Goal: Transaction & Acquisition: Purchase product/service

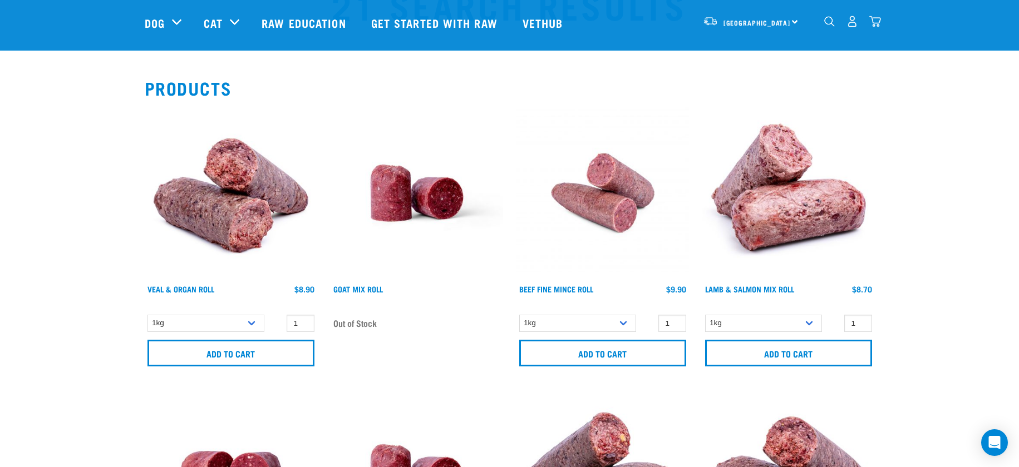
scroll to position [78, 0]
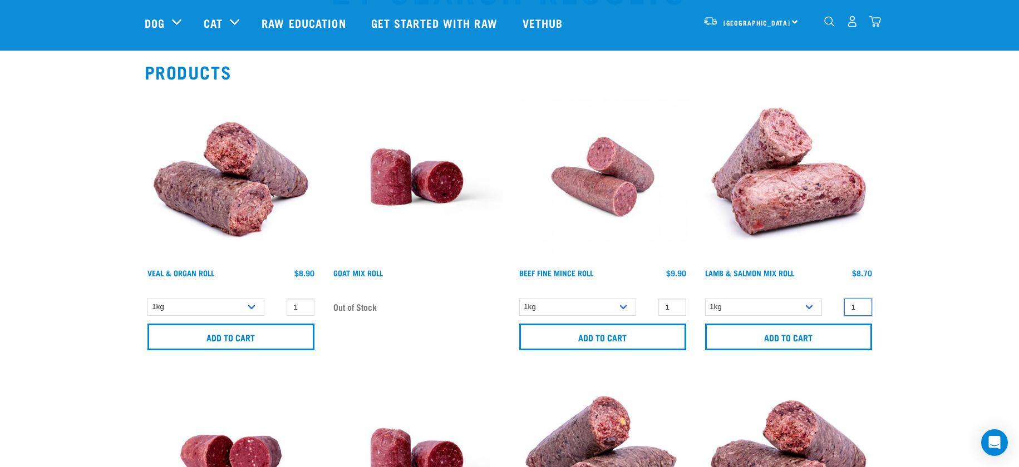
type input "2"
click at [859, 304] on input "2" at bounding box center [858, 307] width 28 height 17
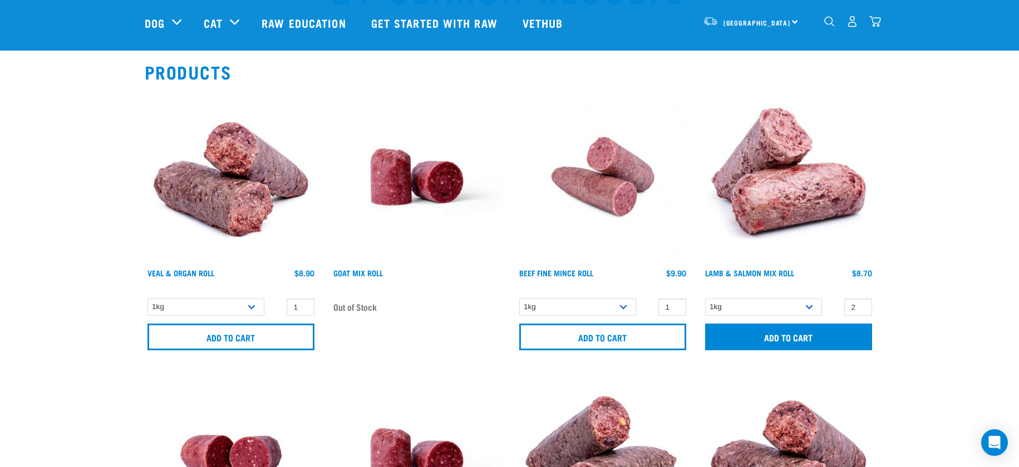
click at [802, 337] on input "Add to cart" at bounding box center [788, 337] width 167 height 27
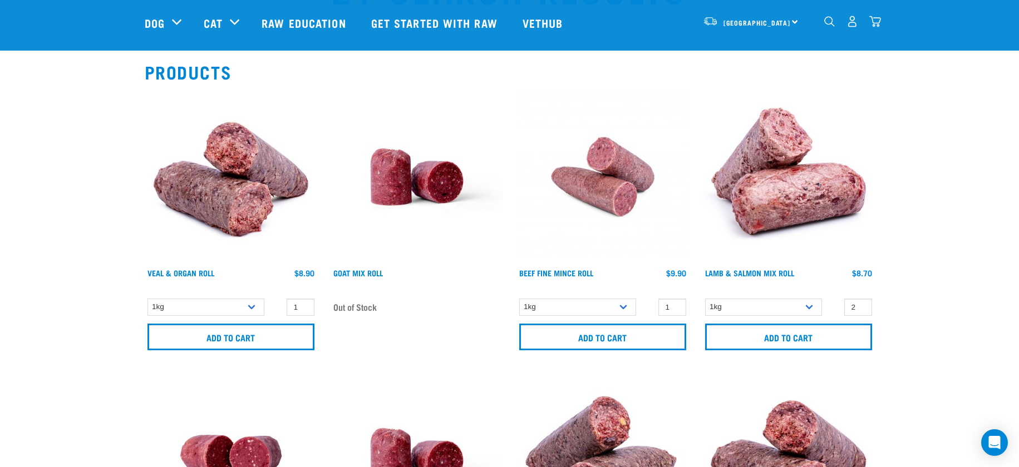
click at [880, 26] on img "dropdown navigation" at bounding box center [875, 22] width 12 height 12
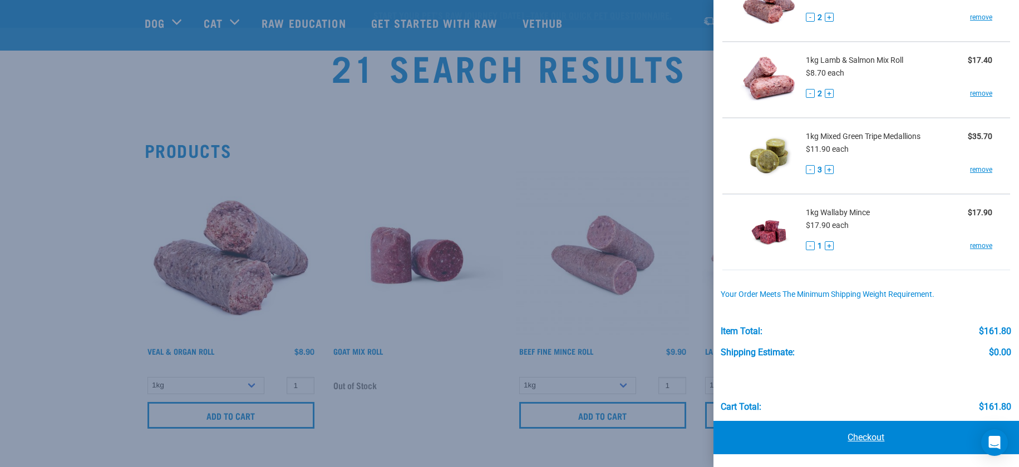
scroll to position [107, 0]
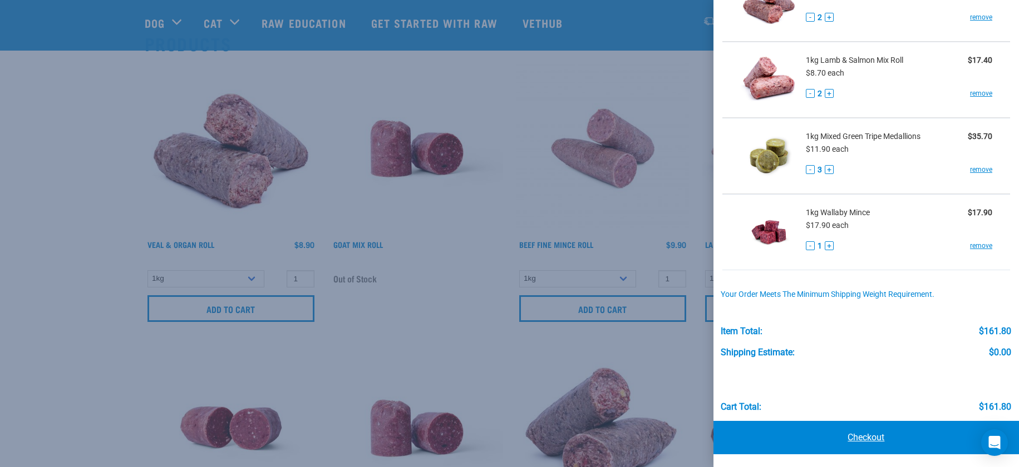
click at [861, 437] on link "Checkout" at bounding box center [866, 437] width 306 height 33
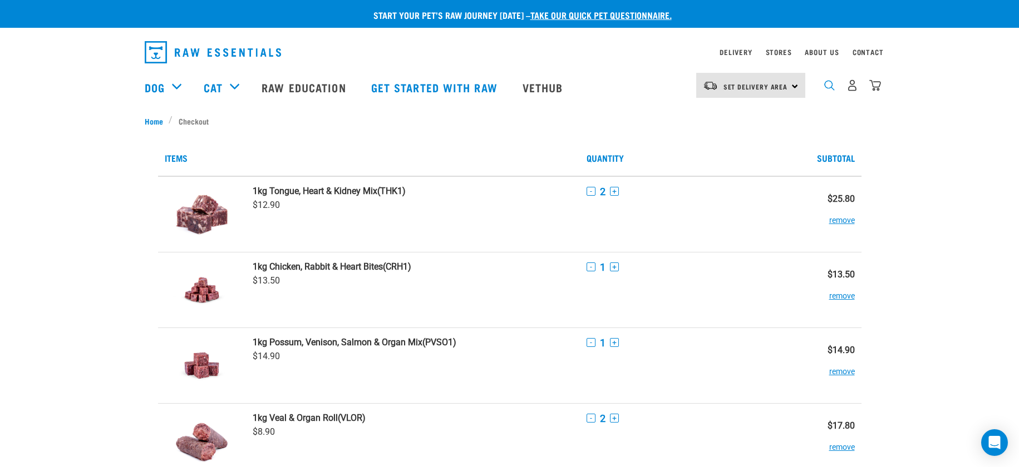
click at [829, 86] on img "dropdown navigation" at bounding box center [829, 85] width 11 height 11
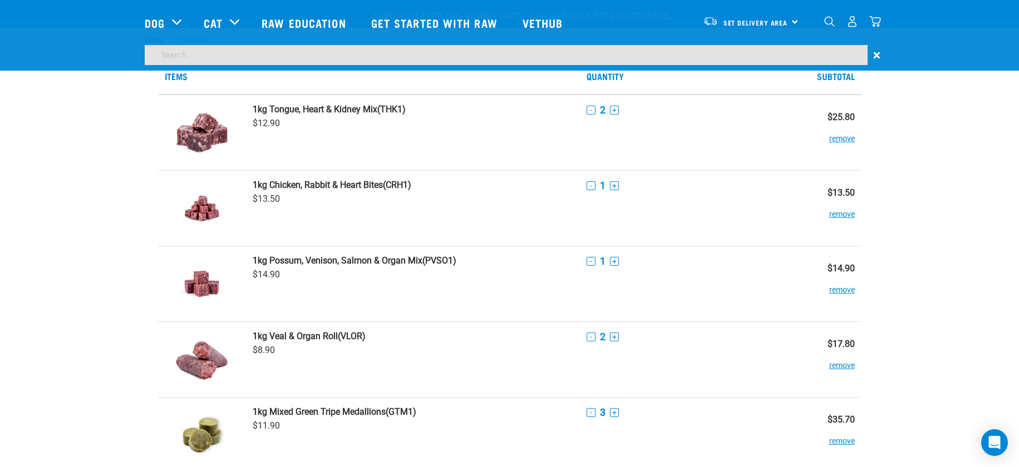
scroll to position [445, 0]
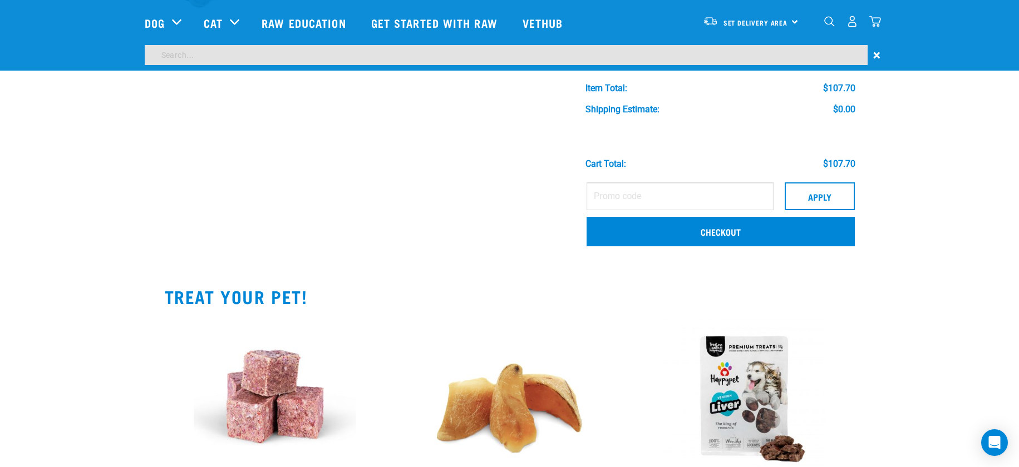
click at [524, 62] on input "search" at bounding box center [506, 55] width 723 height 20
type input "lamb roll"
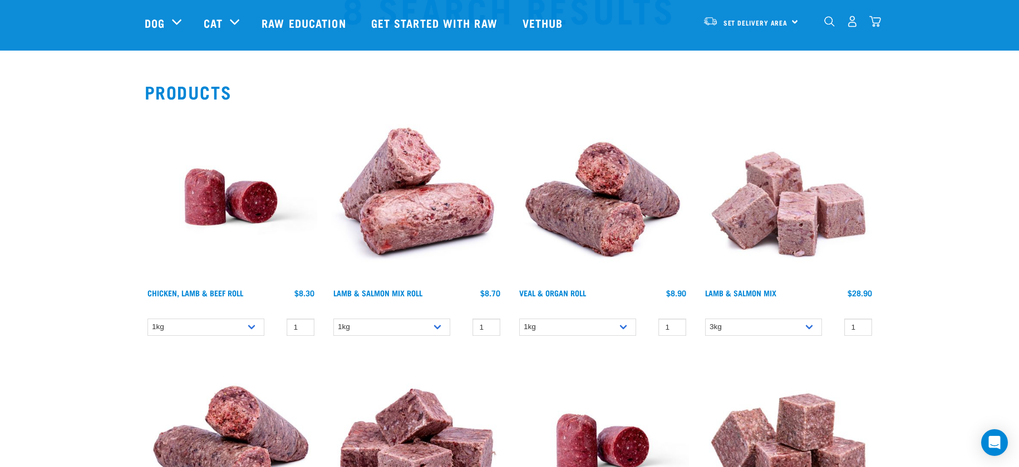
scroll to position [61, 0]
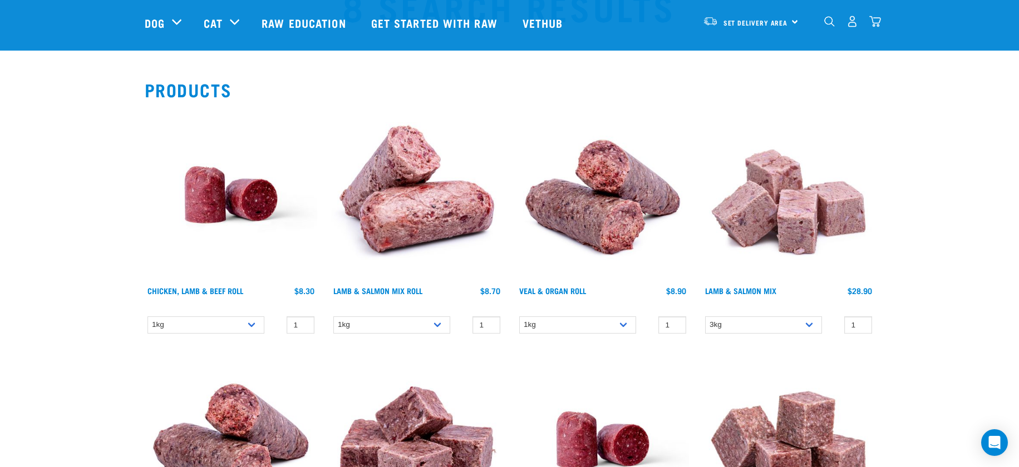
click at [359, 184] on img at bounding box center [417, 195] width 173 height 173
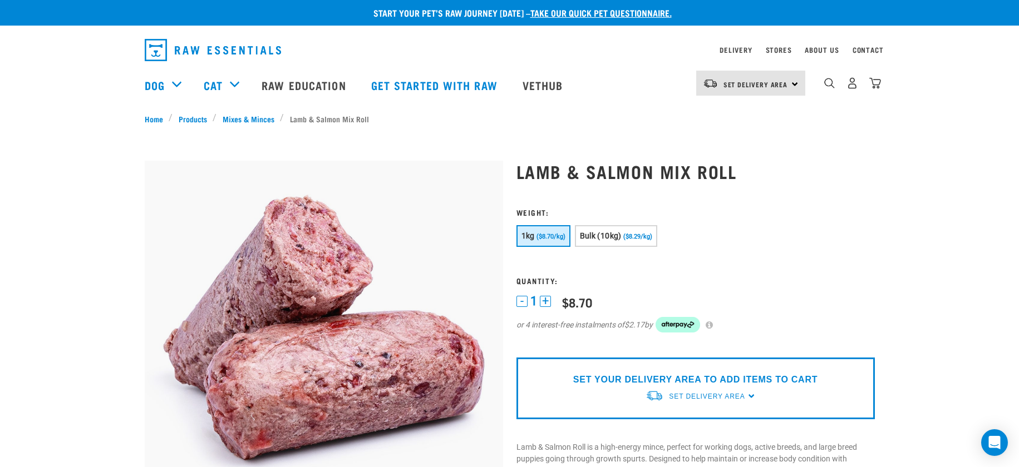
scroll to position [4, 0]
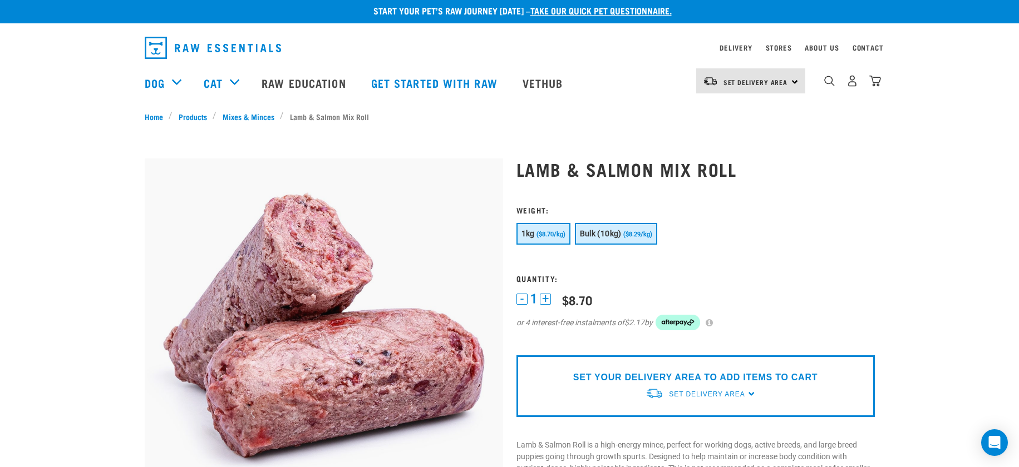
click at [598, 238] on button "Bulk (10kg) ($8.29/kg)" at bounding box center [616, 234] width 82 height 22
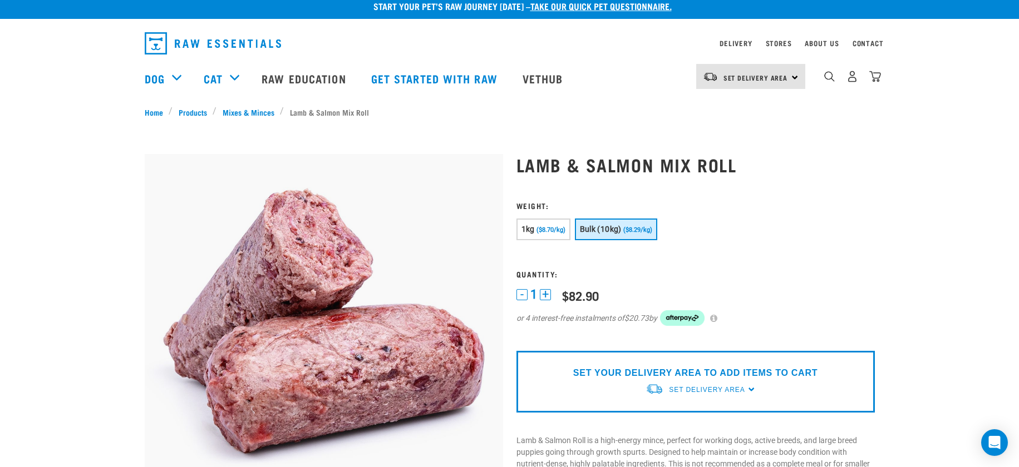
scroll to position [11, 0]
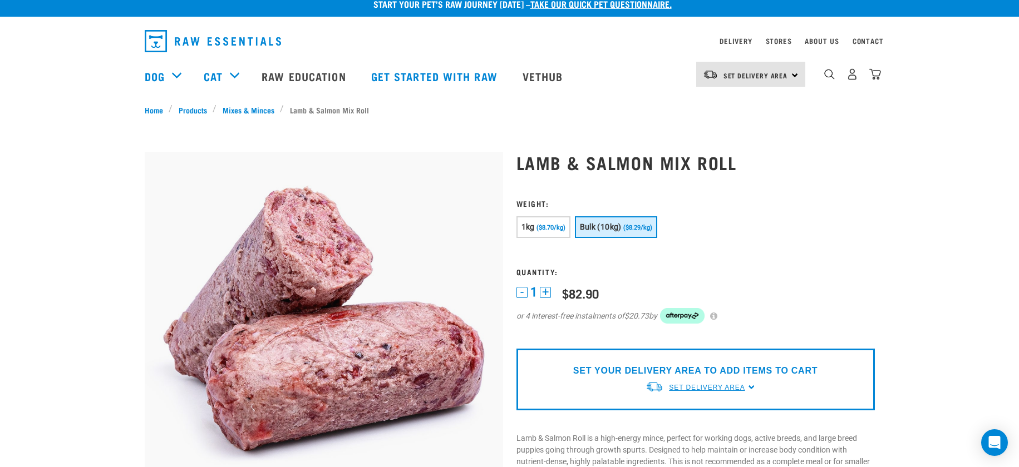
click at [695, 385] on span "Set Delivery Area" at bounding box center [707, 388] width 76 height 8
click at [686, 411] on link "[GEOGRAPHIC_DATA]" at bounding box center [701, 414] width 111 height 18
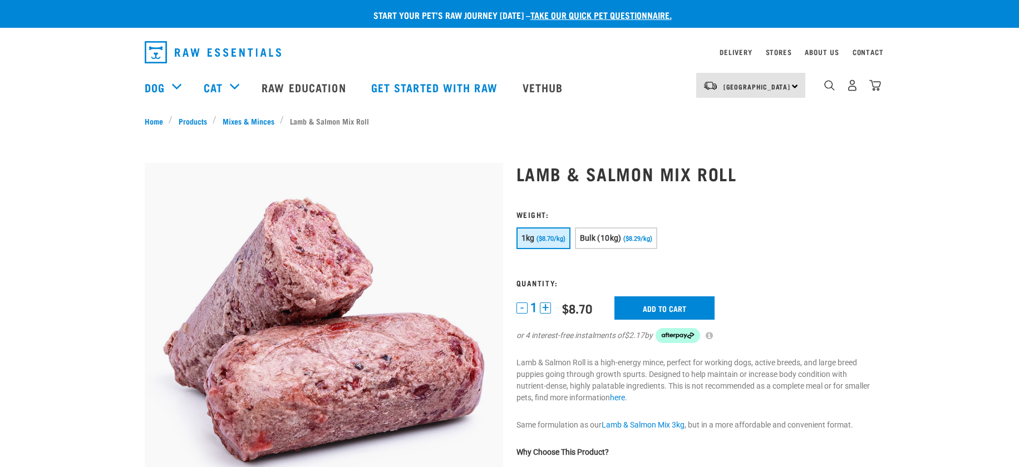
scroll to position [11, 0]
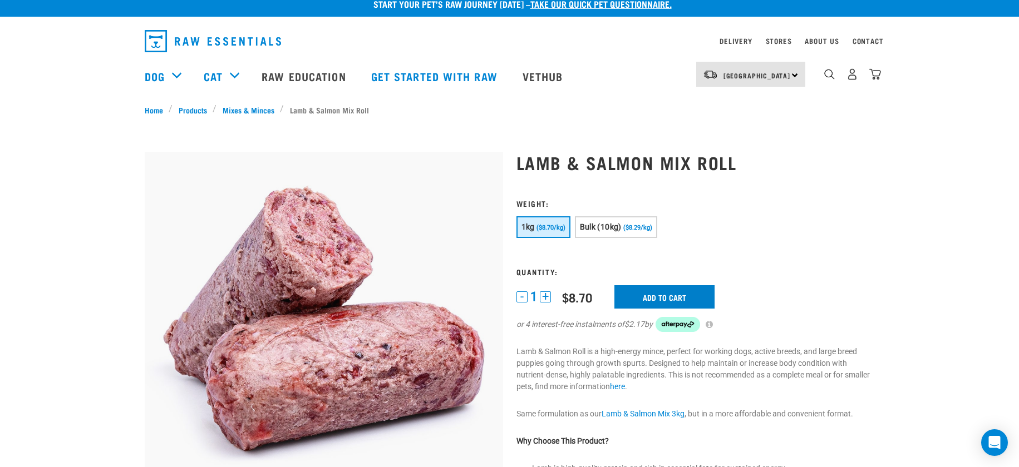
click at [672, 298] on input "Add to cart" at bounding box center [664, 296] width 100 height 23
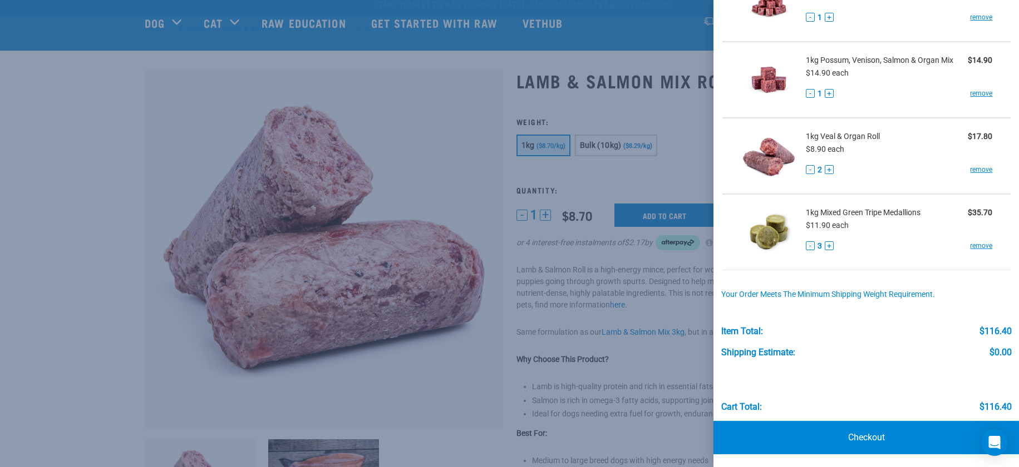
scroll to position [474, 0]
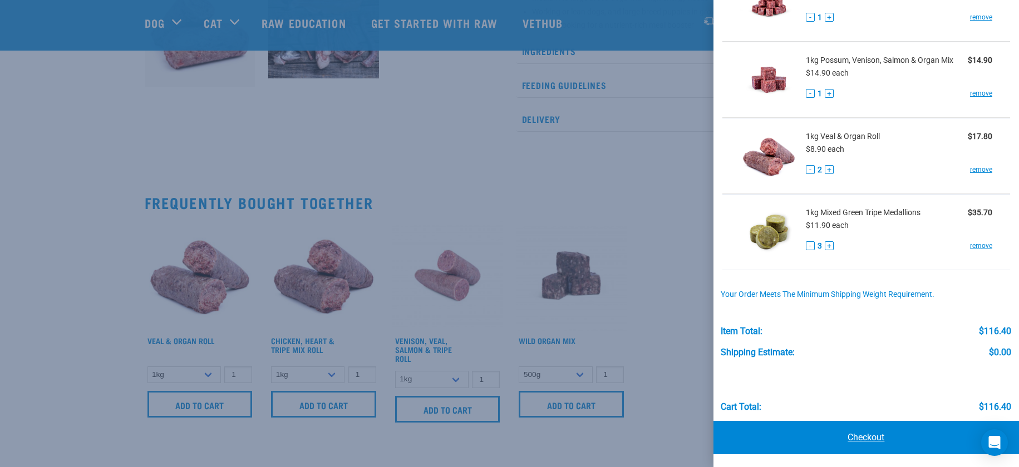
click at [854, 435] on link "Checkout" at bounding box center [866, 437] width 306 height 33
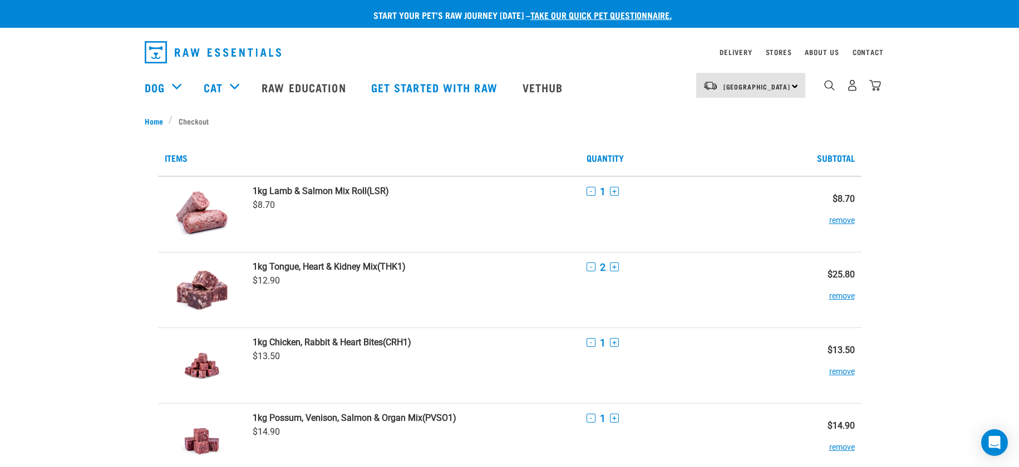
drag, startPoint x: 785, startPoint y: 84, endPoint x: 809, endPoint y: 112, distance: 37.1
click at [800, 102] on div "Delivery Stores About Us Contact [GEOGRAPHIC_DATA]" at bounding box center [509, 74] width 1019 height 82
click at [874, 90] on img "dropdown navigation" at bounding box center [875, 86] width 12 height 12
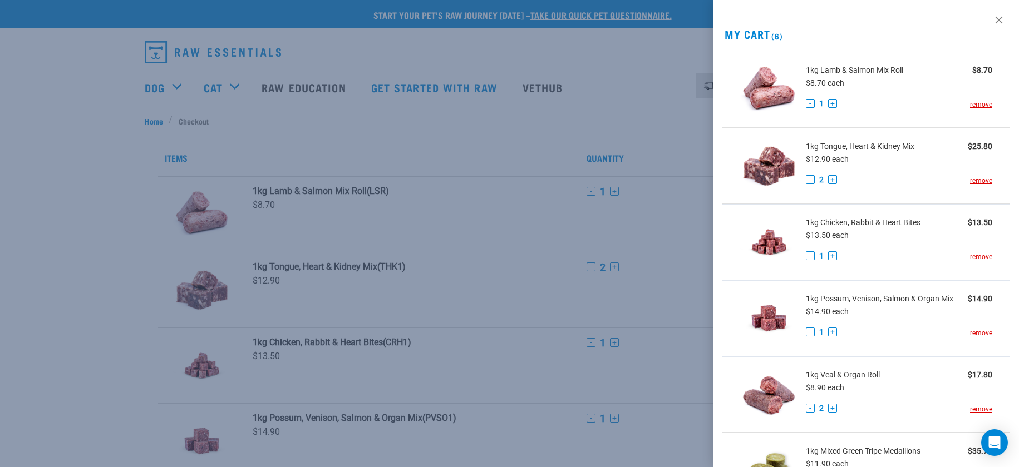
scroll to position [239, 0]
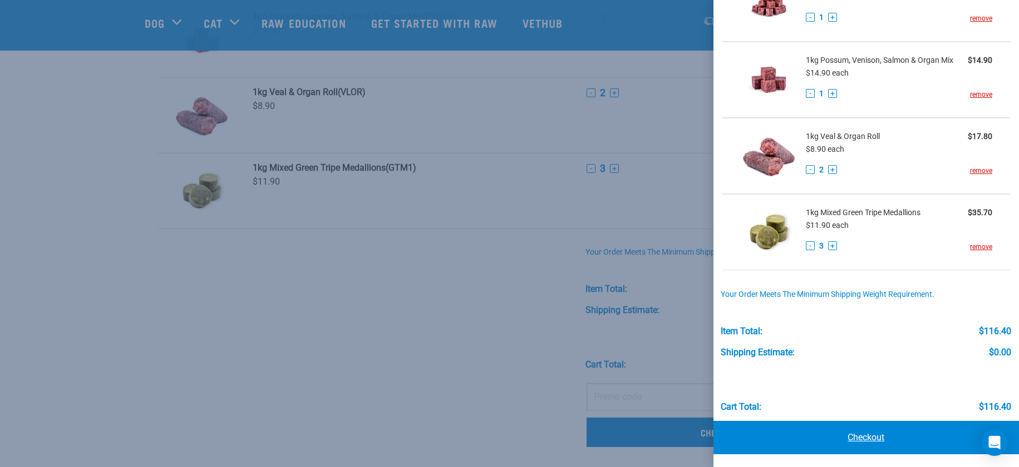
click at [858, 438] on link "Checkout" at bounding box center [866, 437] width 306 height 33
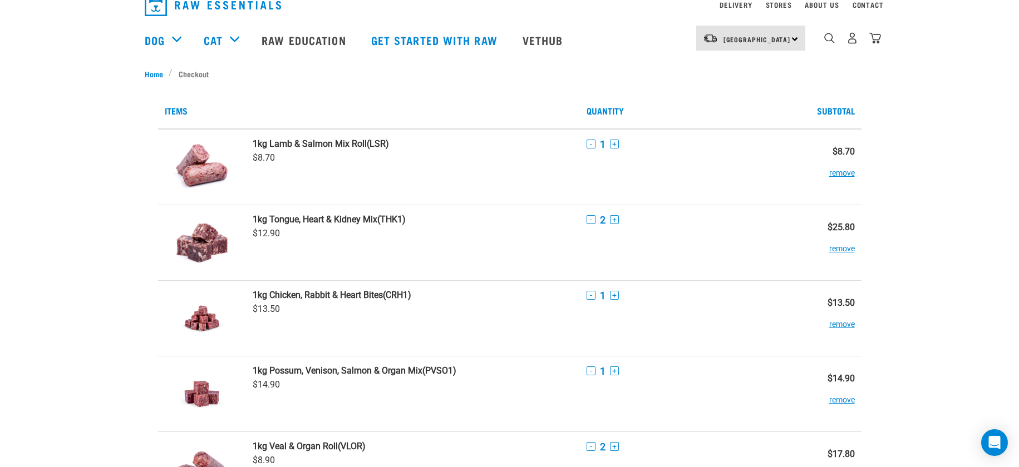
scroll to position [165, 0]
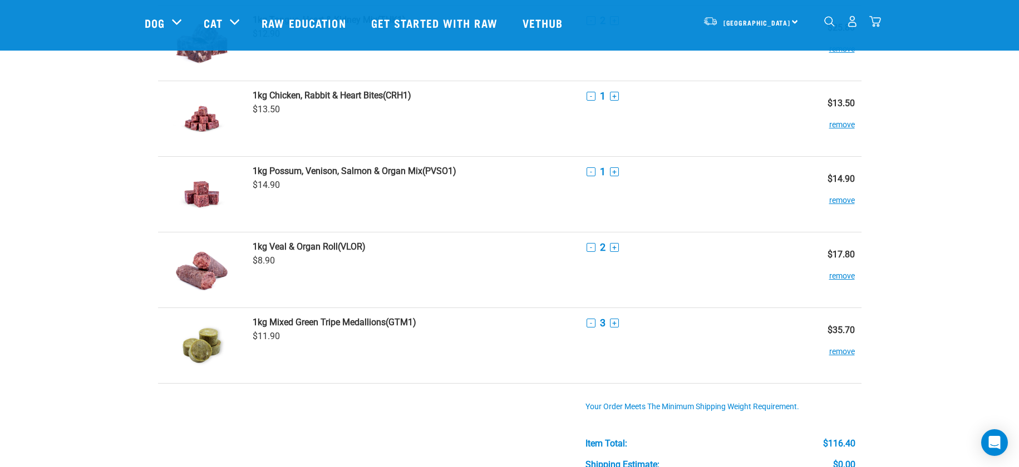
click at [610, 324] on button "+" at bounding box center [614, 323] width 9 height 9
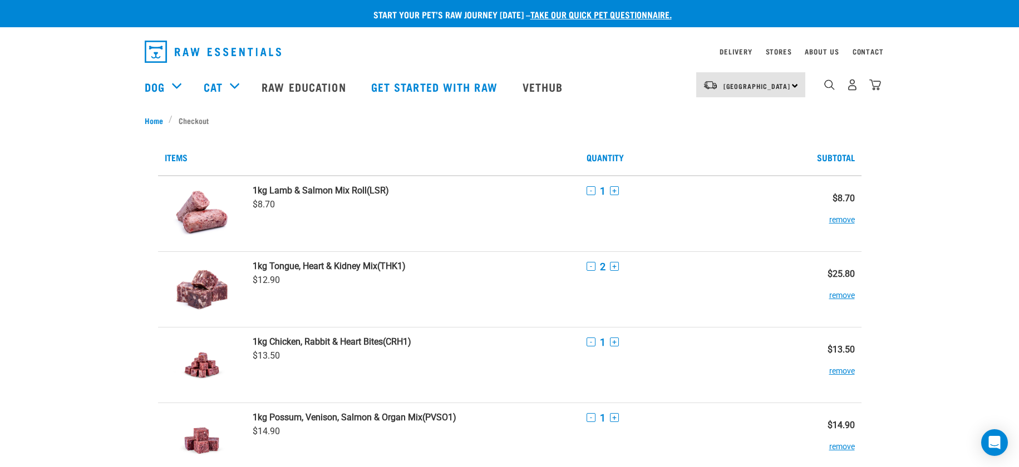
scroll to position [0, 0]
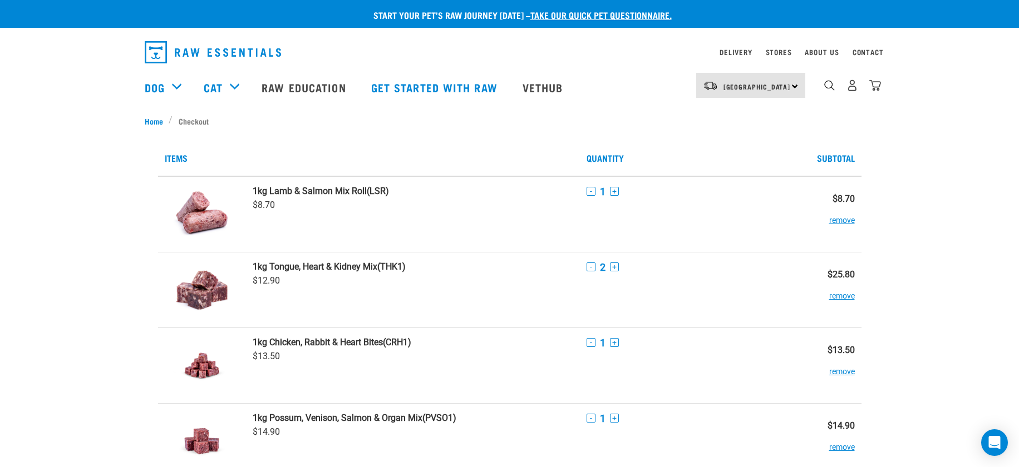
click at [610, 191] on button "+" at bounding box center [614, 191] width 9 height 9
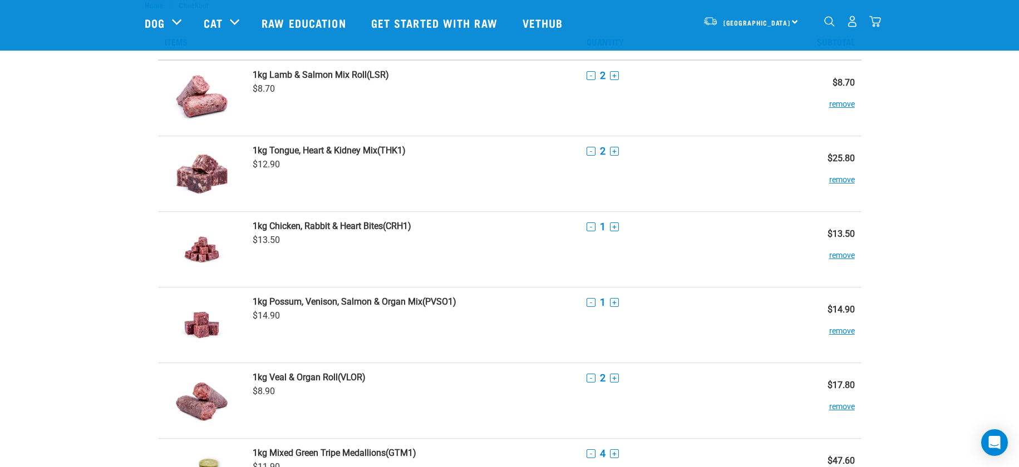
scroll to position [37, 0]
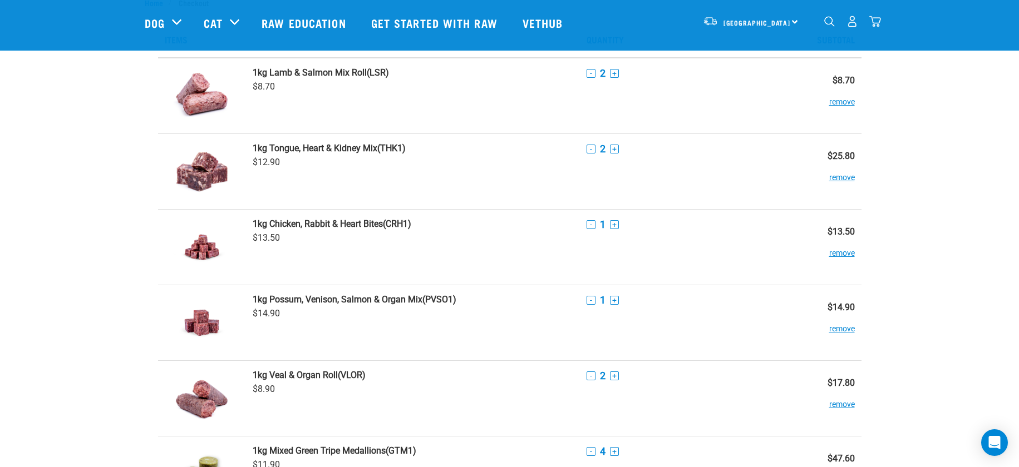
click at [829, 327] on button "remove" at bounding box center [842, 324] width 26 height 22
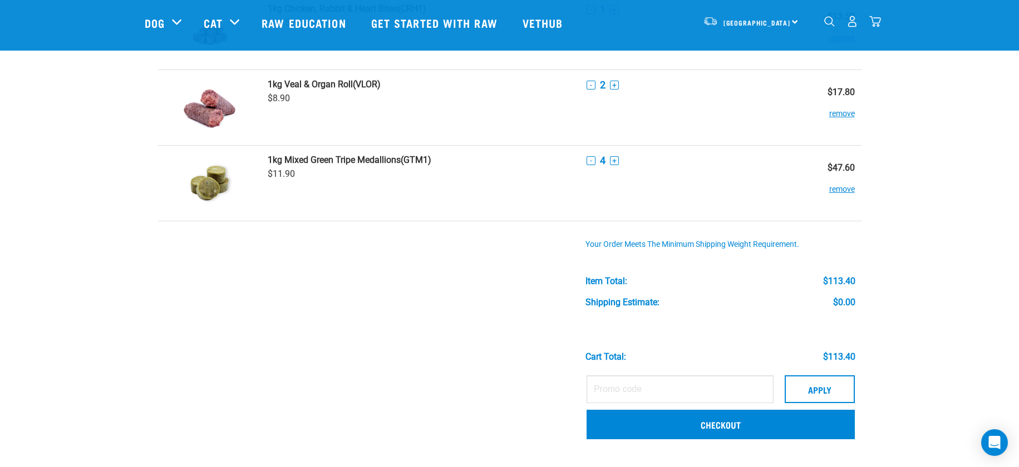
scroll to position [8, 0]
